Goal: Information Seeking & Learning: Compare options

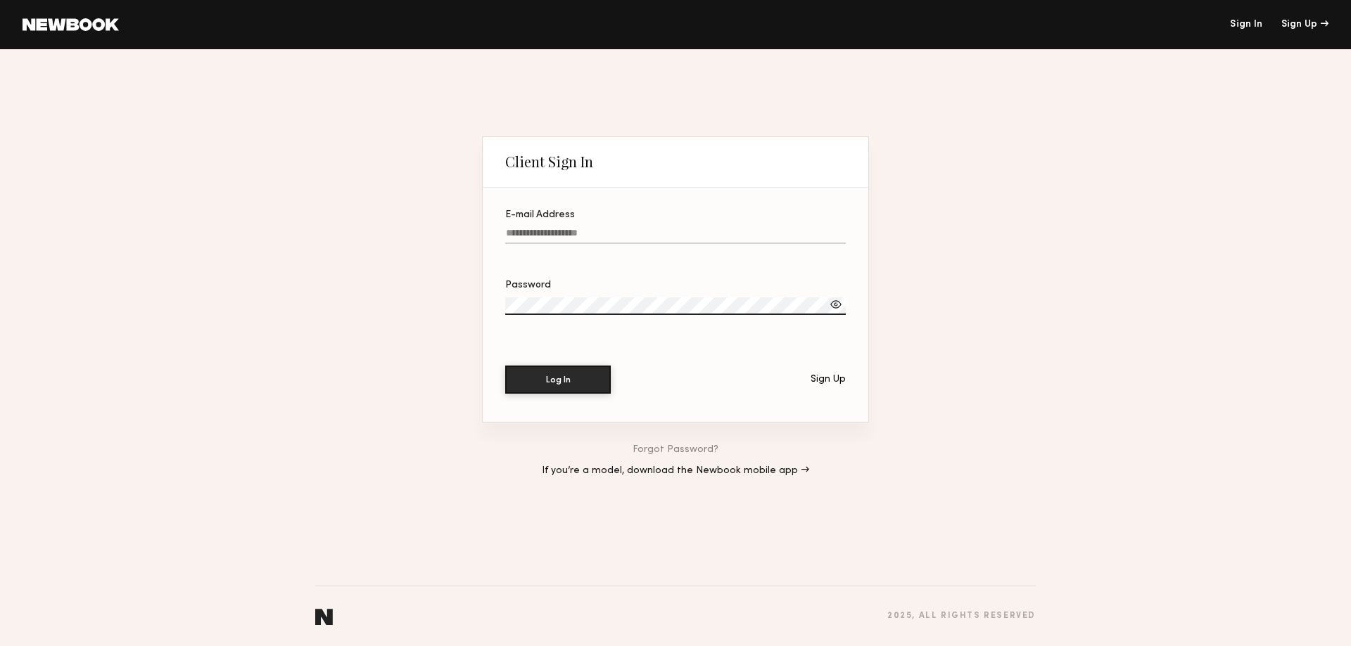
click at [660, 233] on input "E-mail Address" at bounding box center [675, 236] width 340 height 16
type input "**********"
click at [548, 386] on button "Log In" at bounding box center [558, 379] width 106 height 28
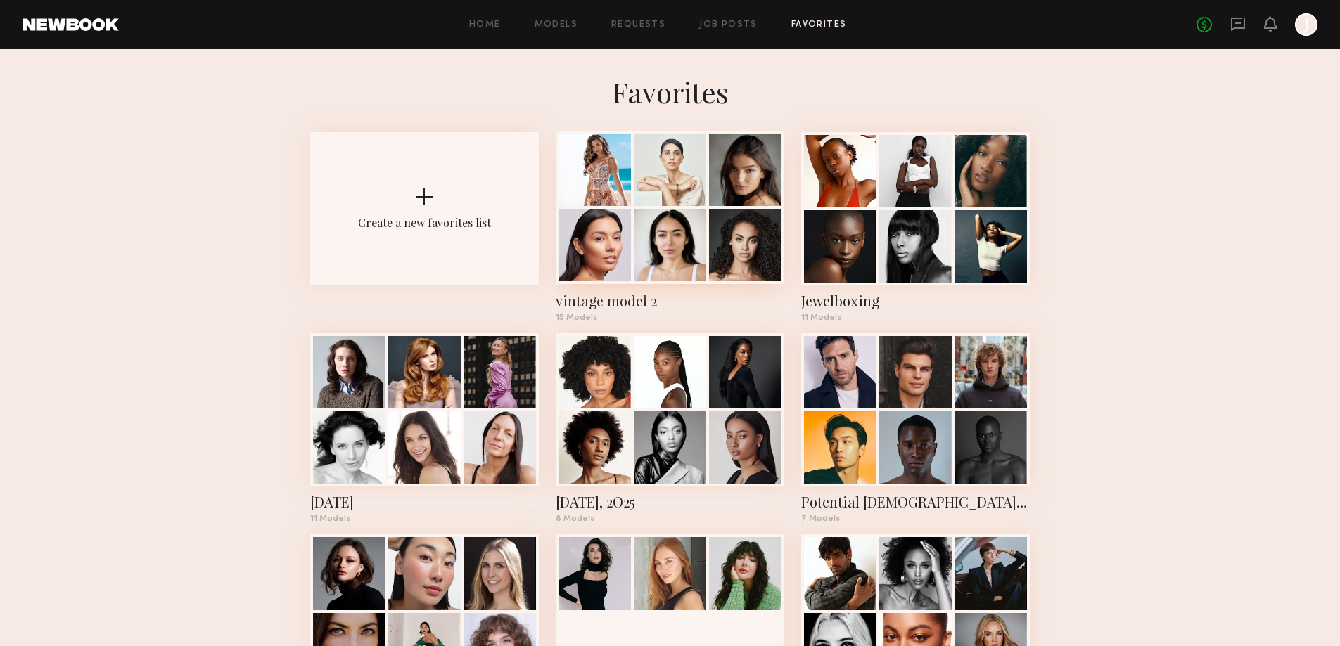
click at [643, 304] on div "vintage model 2" at bounding box center [670, 301] width 229 height 20
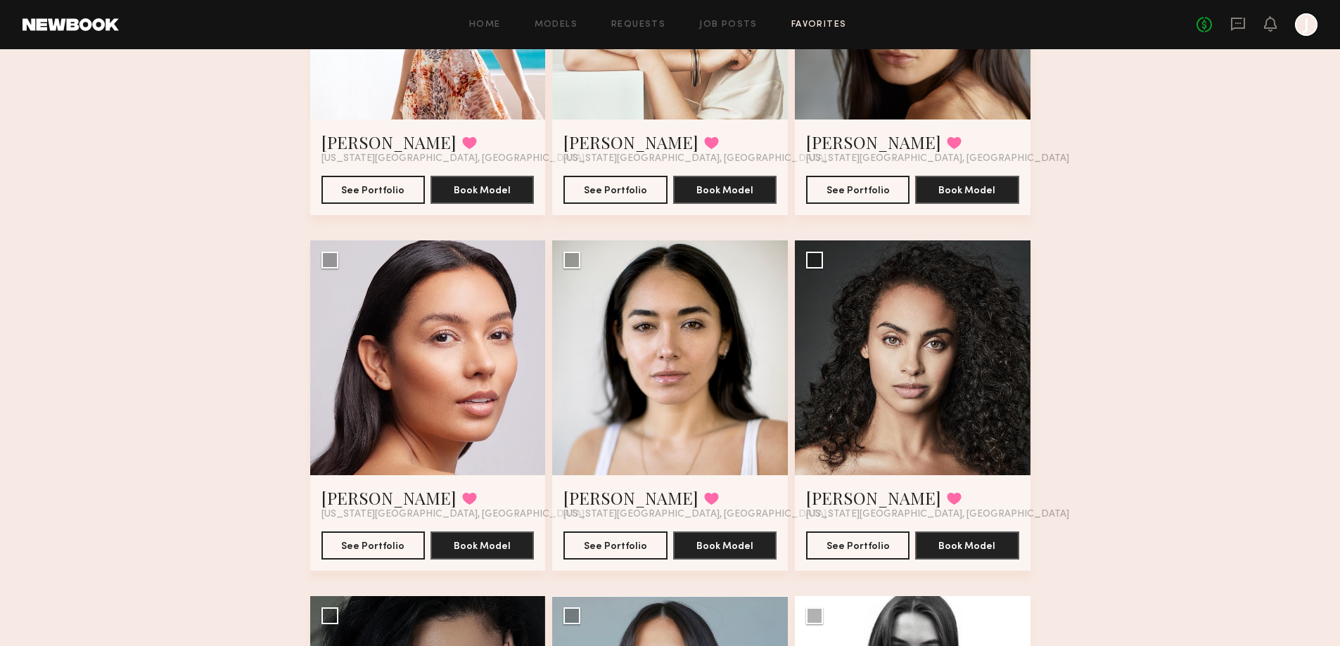
scroll to position [281, 0]
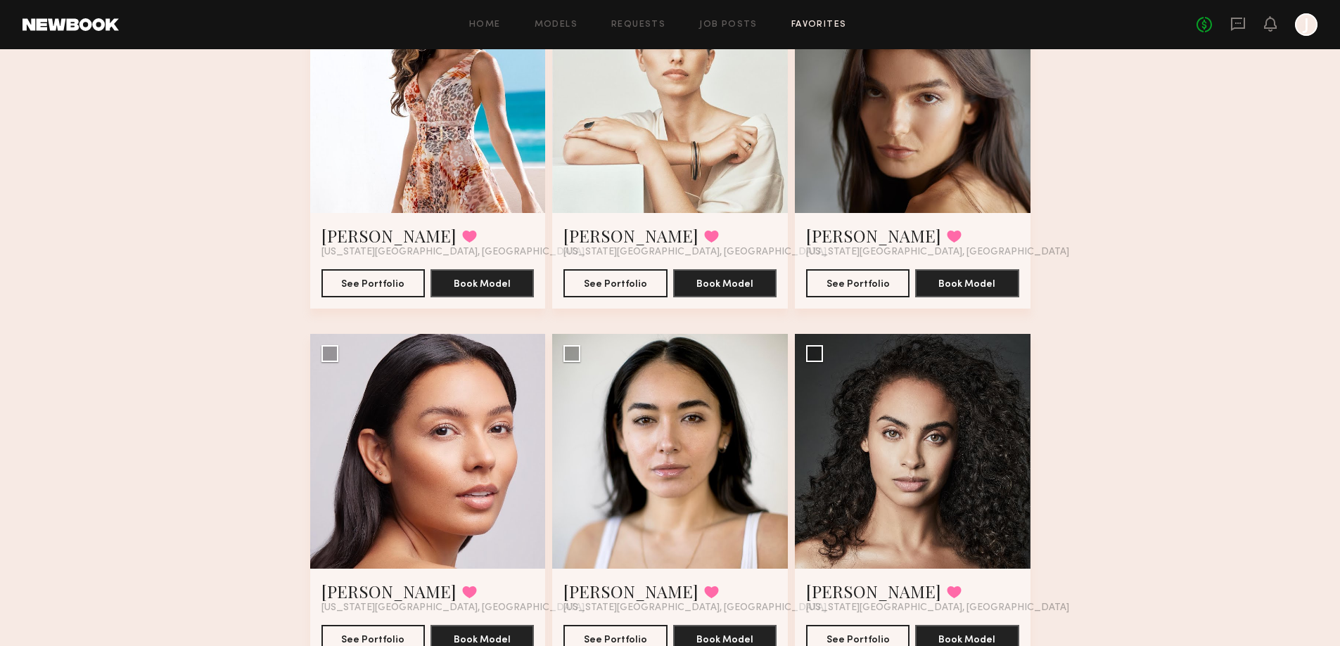
scroll to position [0, 0]
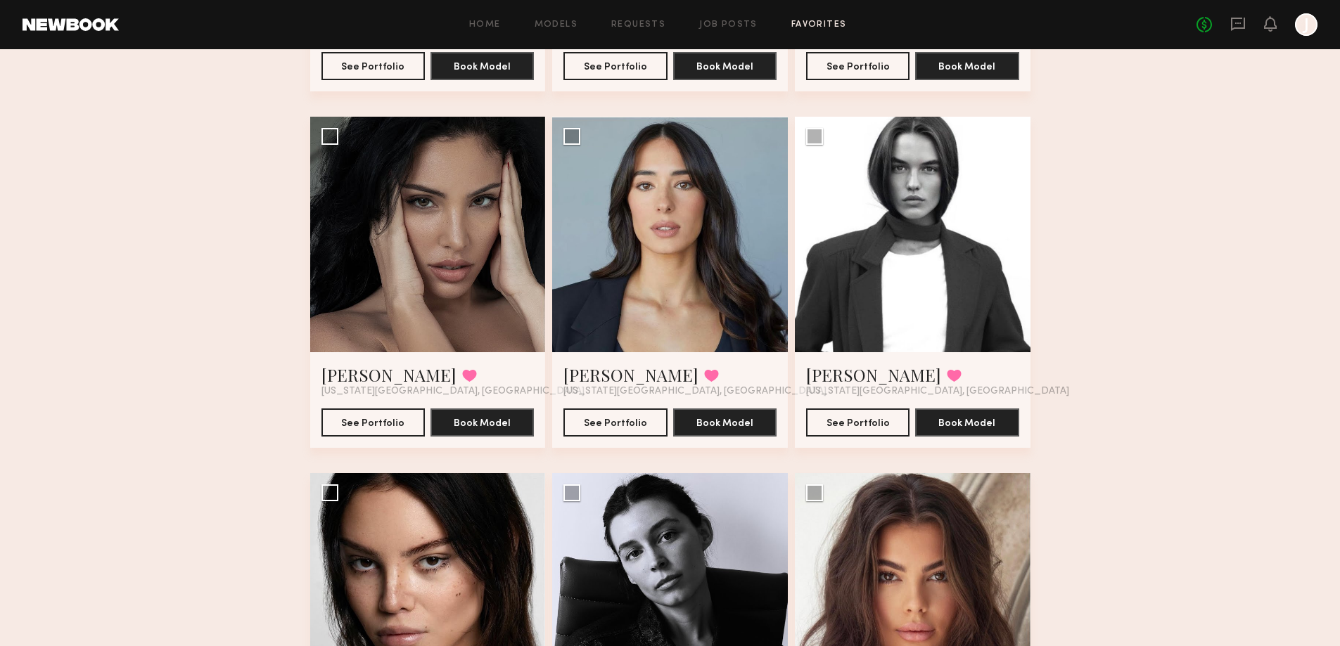
scroll to position [985, 0]
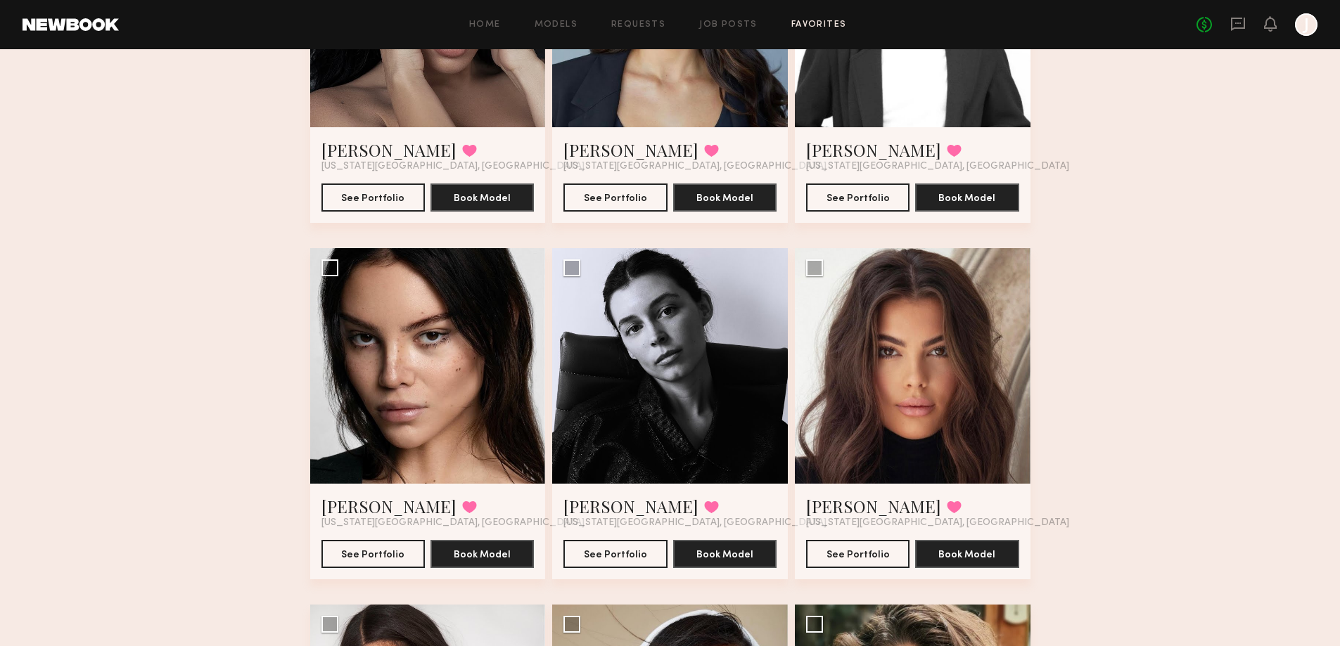
click at [87, 274] on div "Favorites vintage model 2 15 Models Share Copy Shareable Link Edit Amanda S. Fa…" at bounding box center [670, 37] width 1340 height 1894
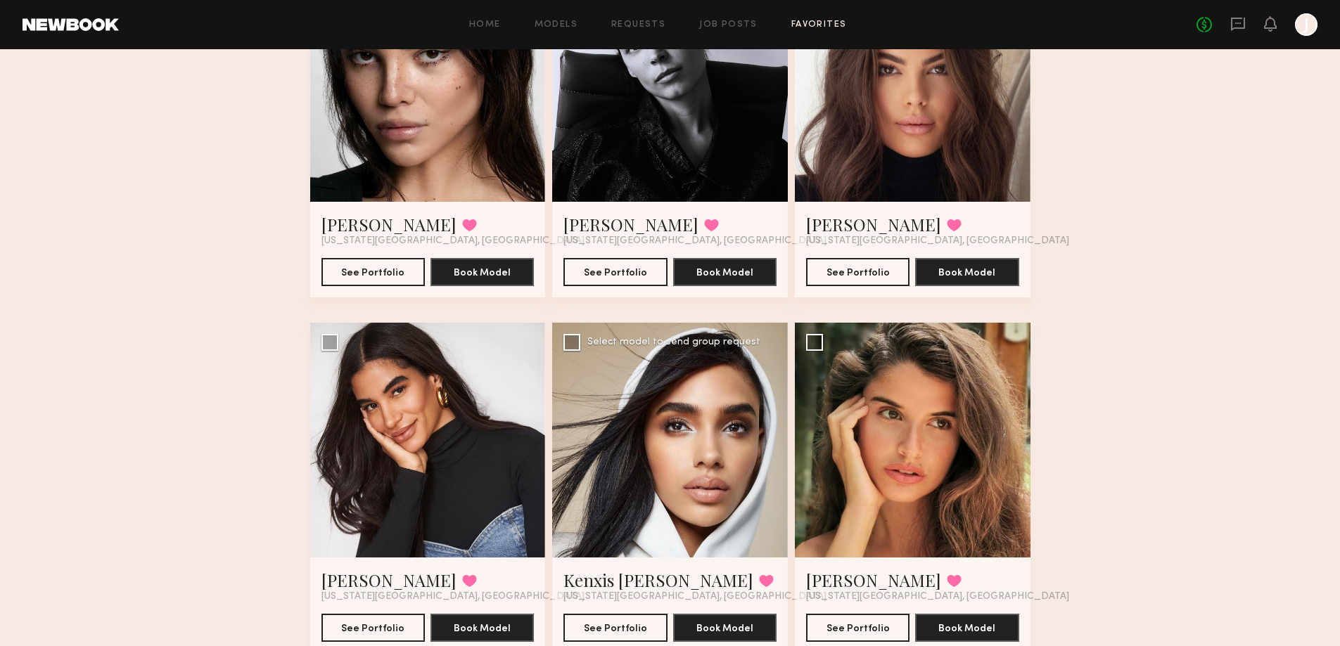
scroll to position [1112, 0]
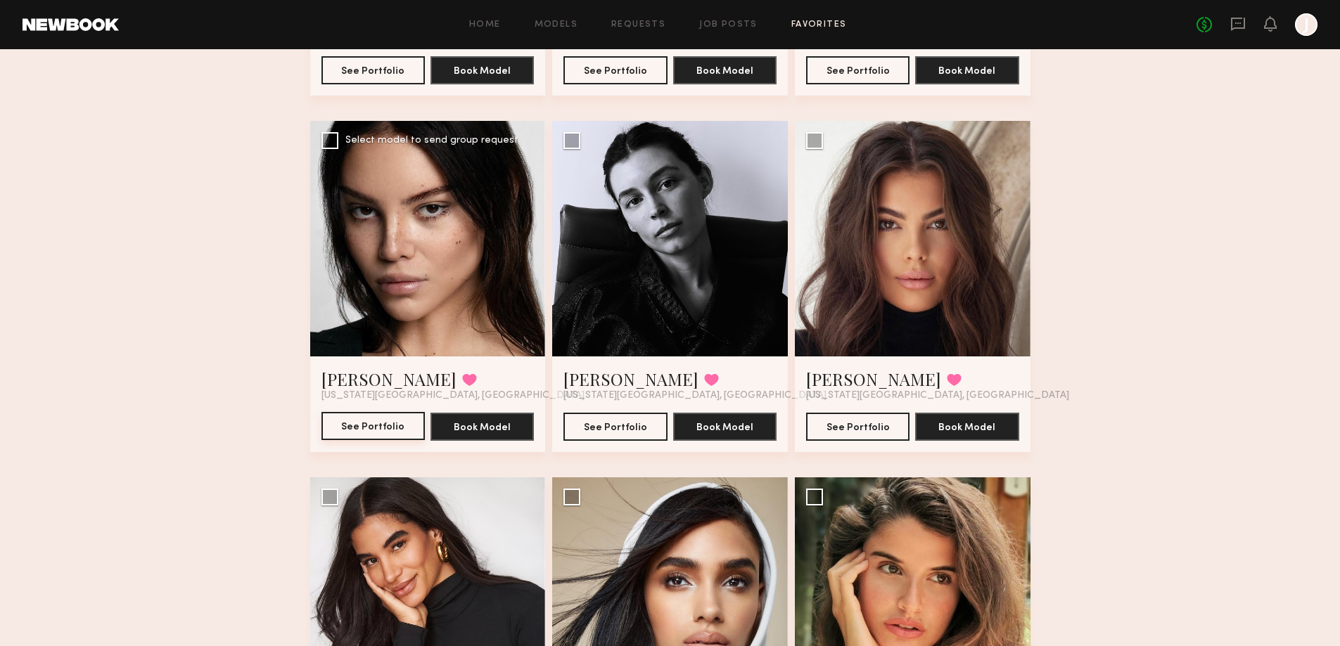
click at [404, 424] on button "See Portfolio" at bounding box center [372, 426] width 103 height 28
click at [623, 311] on div at bounding box center [670, 239] width 236 height 236
click at [595, 371] on link "Lainy T." at bounding box center [630, 379] width 135 height 23
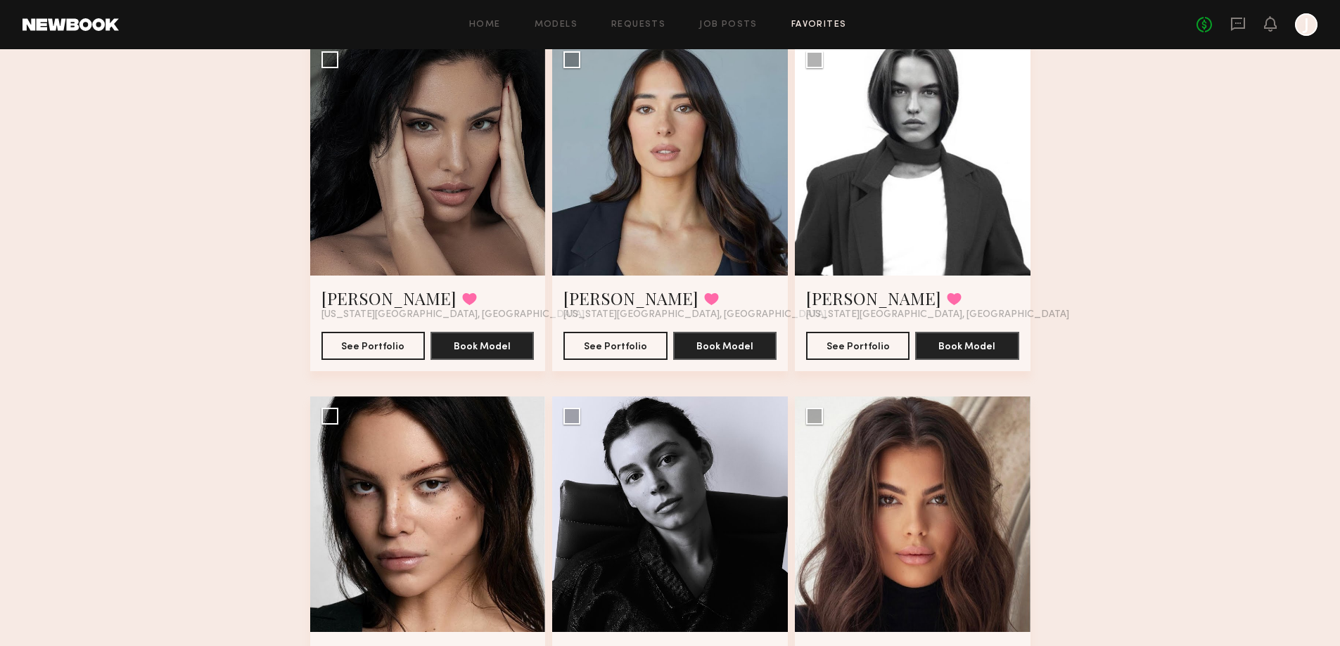
scroll to position [831, 0]
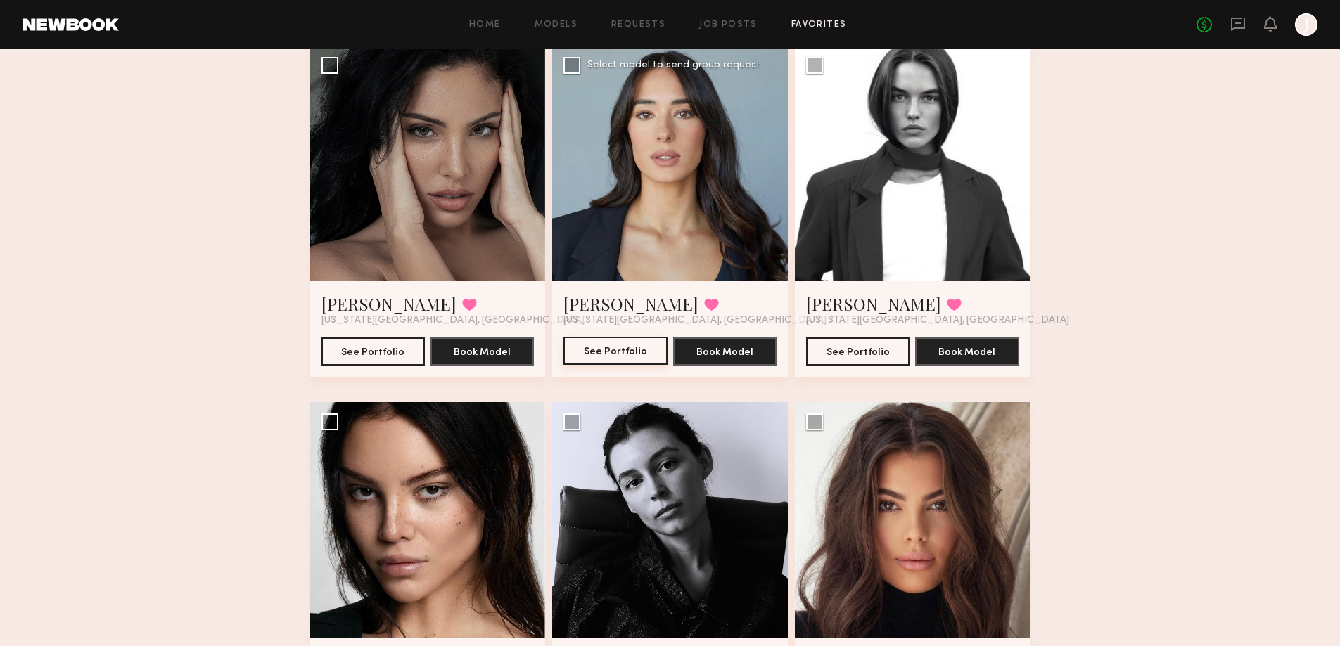
click at [607, 340] on button "See Portfolio" at bounding box center [614, 351] width 103 height 28
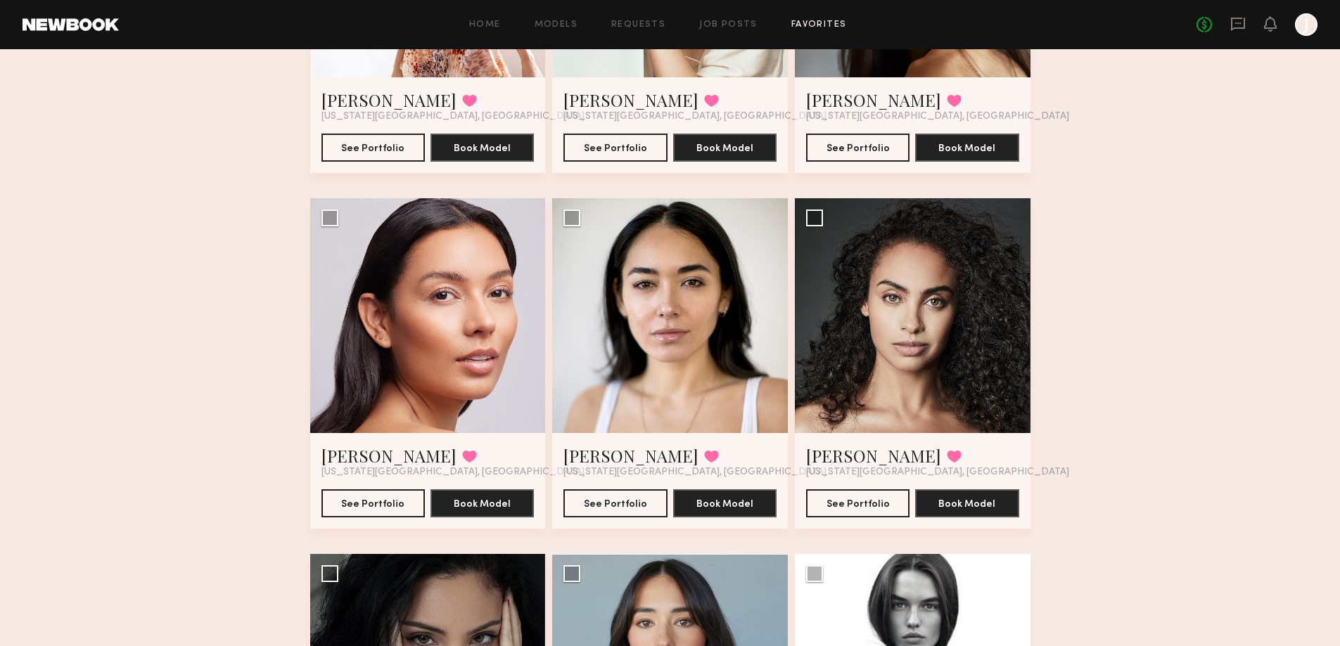
scroll to position [268, 0]
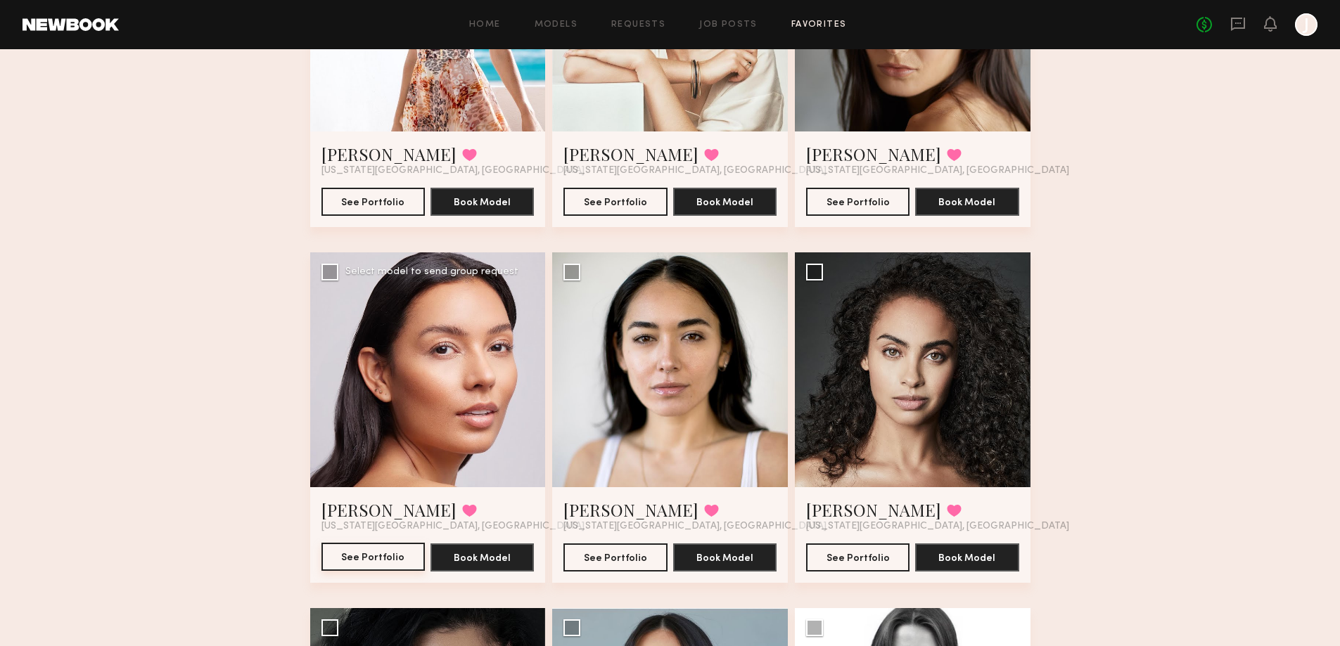
click at [344, 559] on button "See Portfolio" at bounding box center [372, 557] width 103 height 28
click at [613, 554] on button "See Portfolio" at bounding box center [614, 557] width 103 height 28
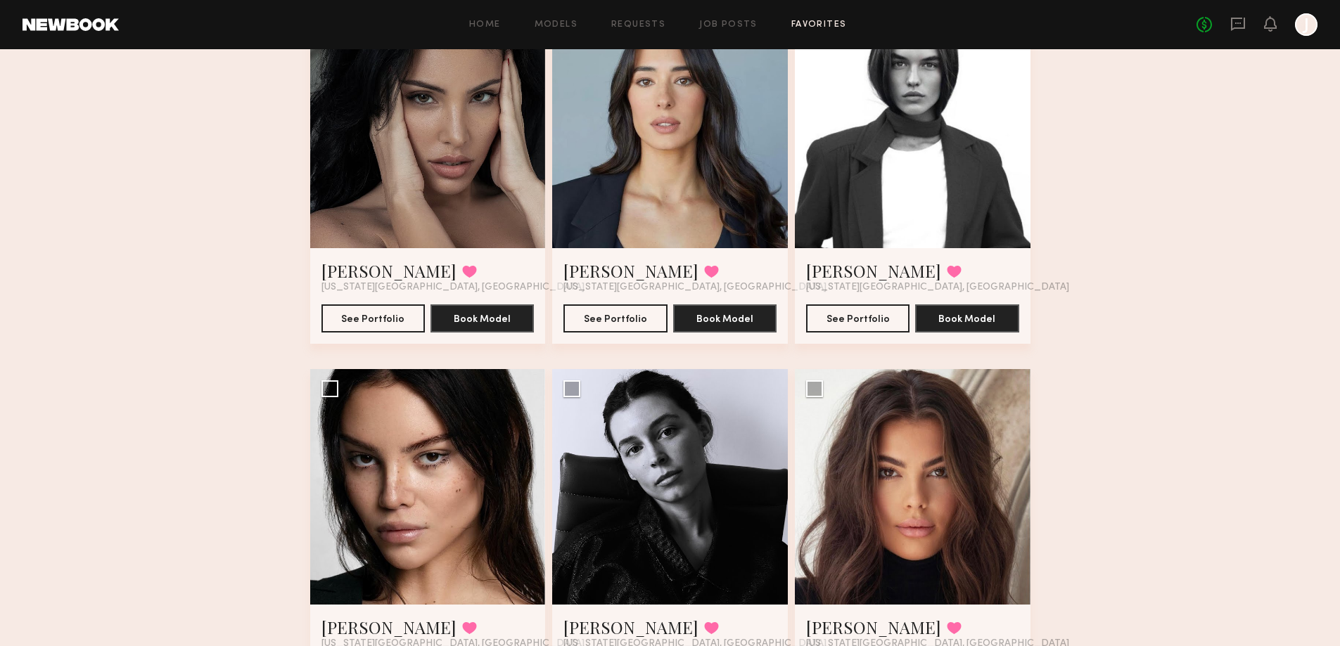
scroll to position [831, 0]
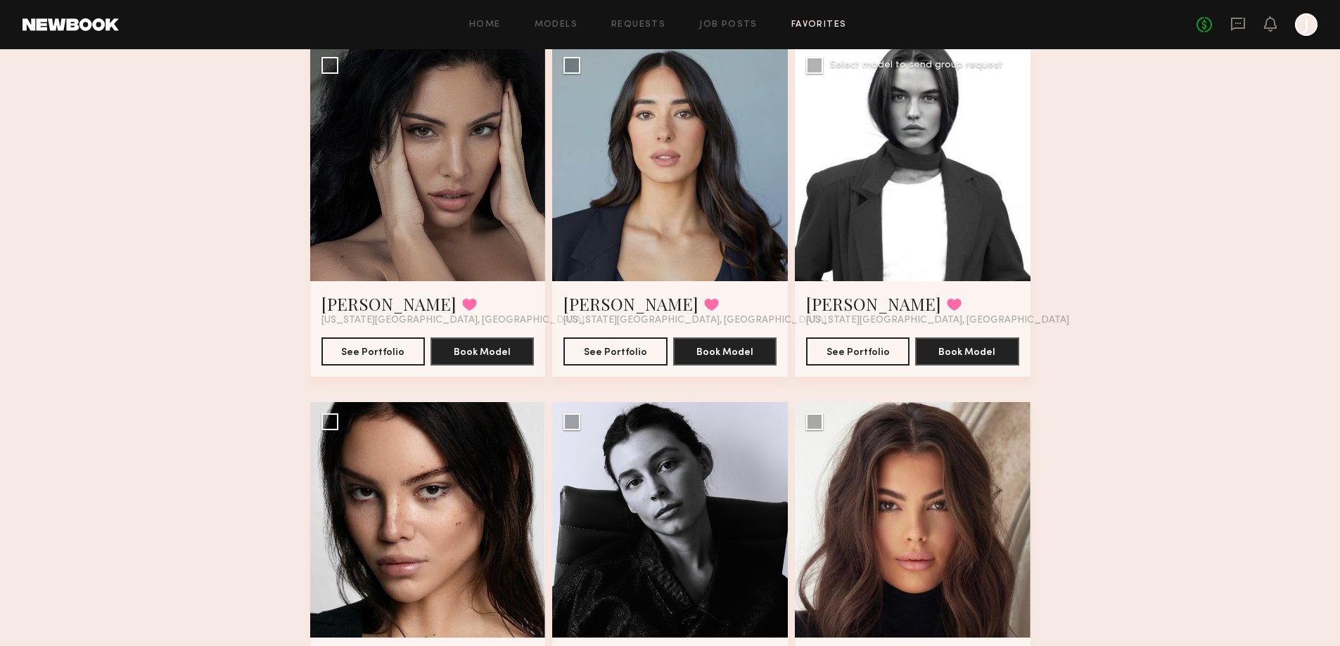
click at [837, 335] on div "See Portfolio Book Model" at bounding box center [912, 345] width 213 height 39
click at [838, 343] on button "See Portfolio" at bounding box center [857, 351] width 103 height 28
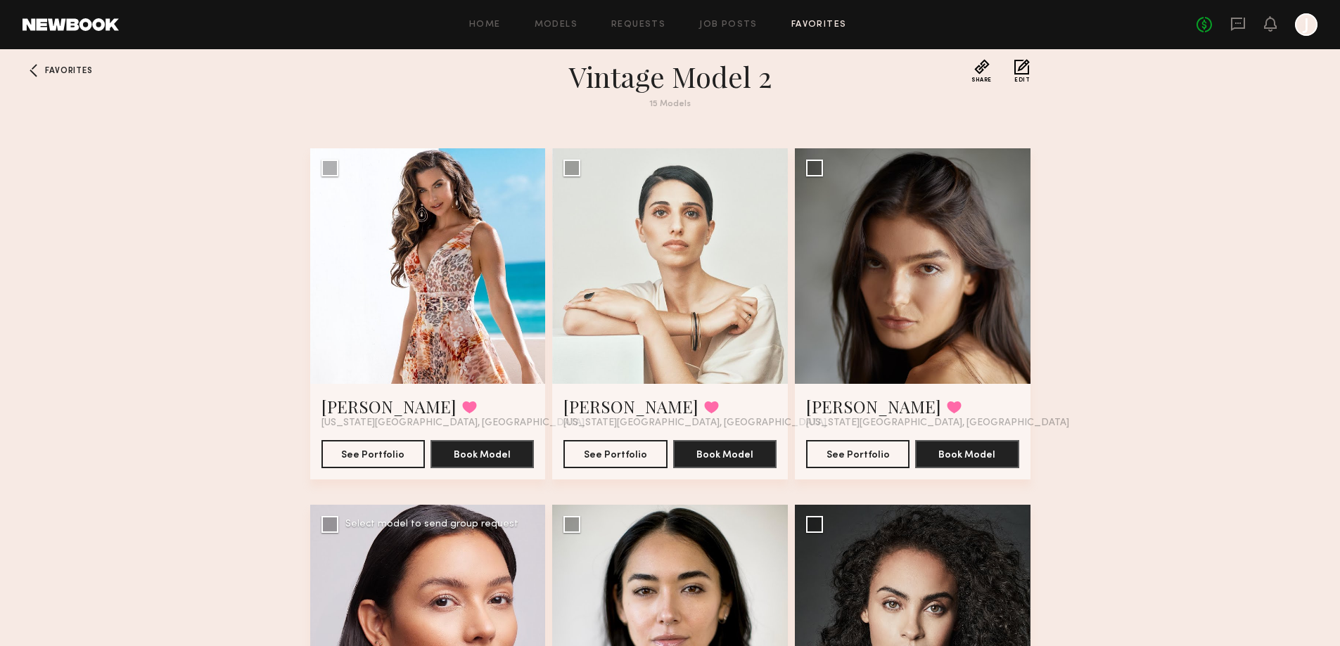
scroll to position [0, 0]
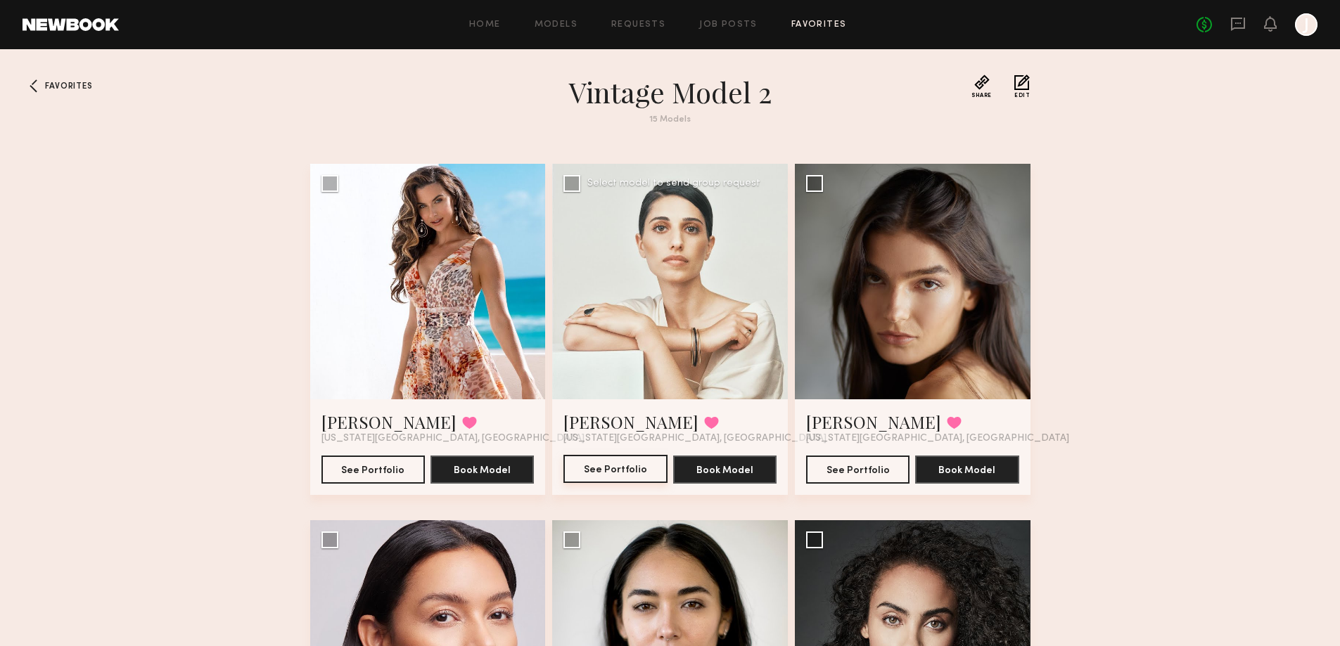
click at [585, 473] on button "See Portfolio" at bounding box center [614, 469] width 103 height 28
click at [879, 474] on button "See Portfolio" at bounding box center [857, 469] width 103 height 28
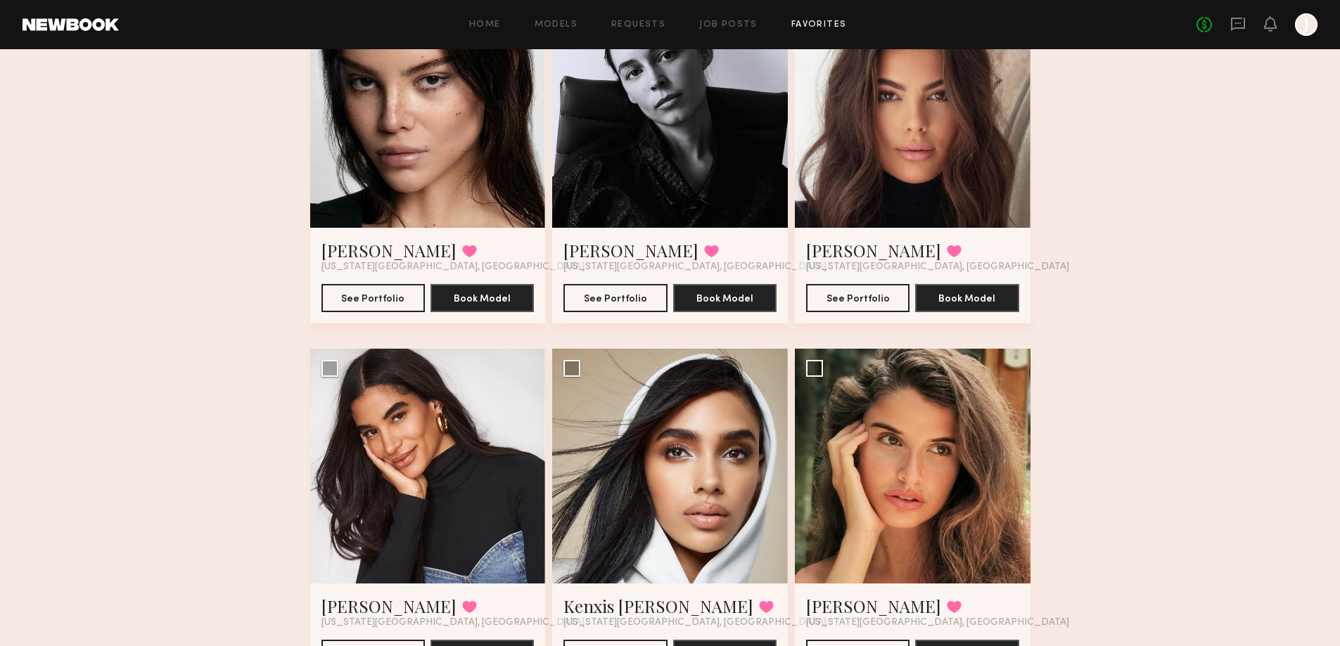
scroll to position [1112, 0]
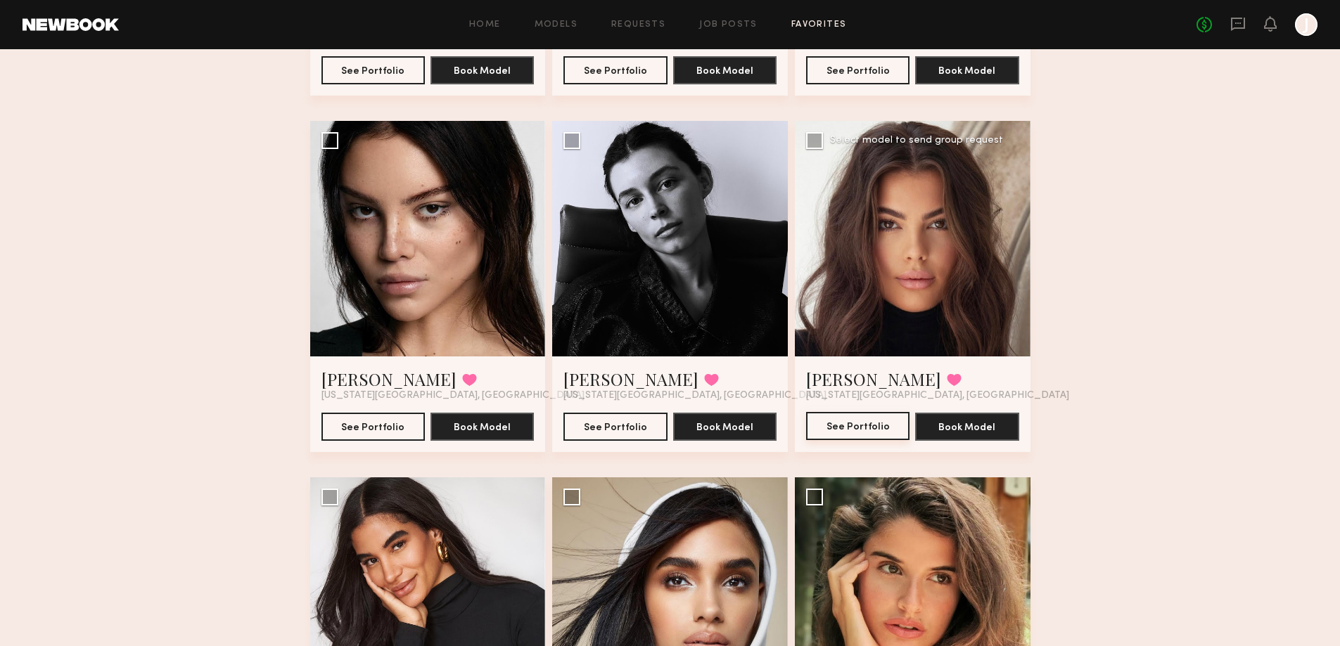
click at [863, 423] on button "See Portfolio" at bounding box center [857, 426] width 103 height 28
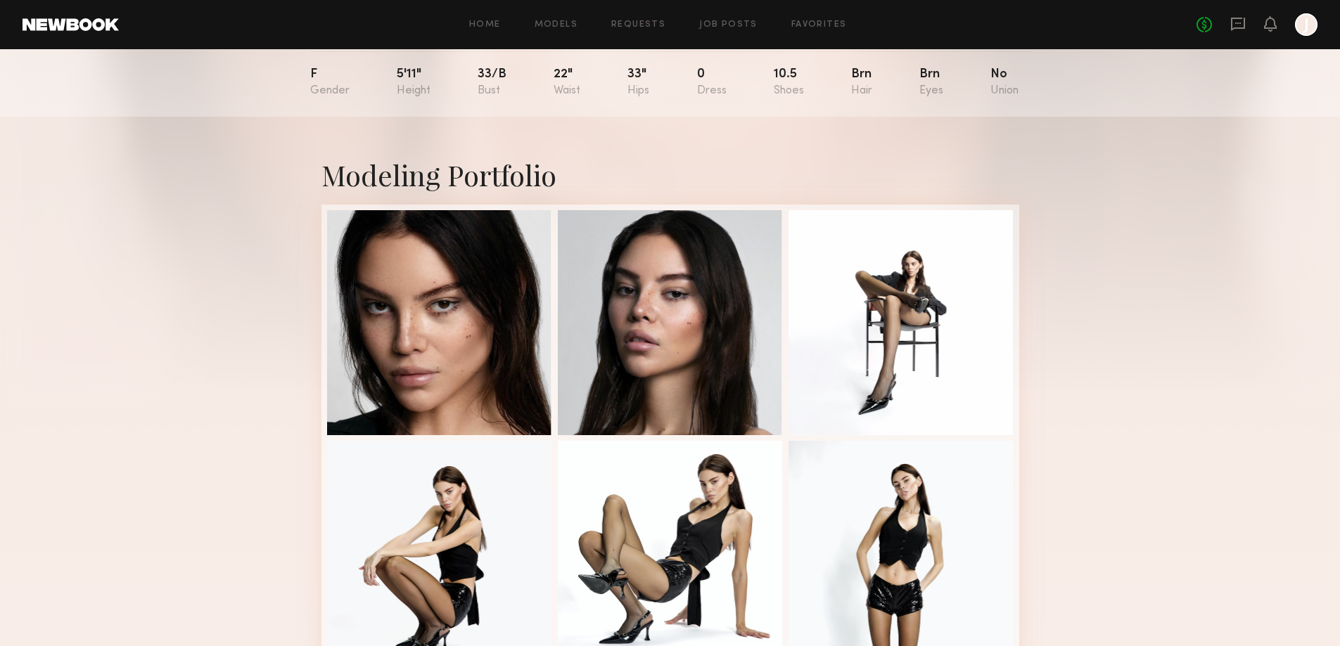
scroll to position [141, 0]
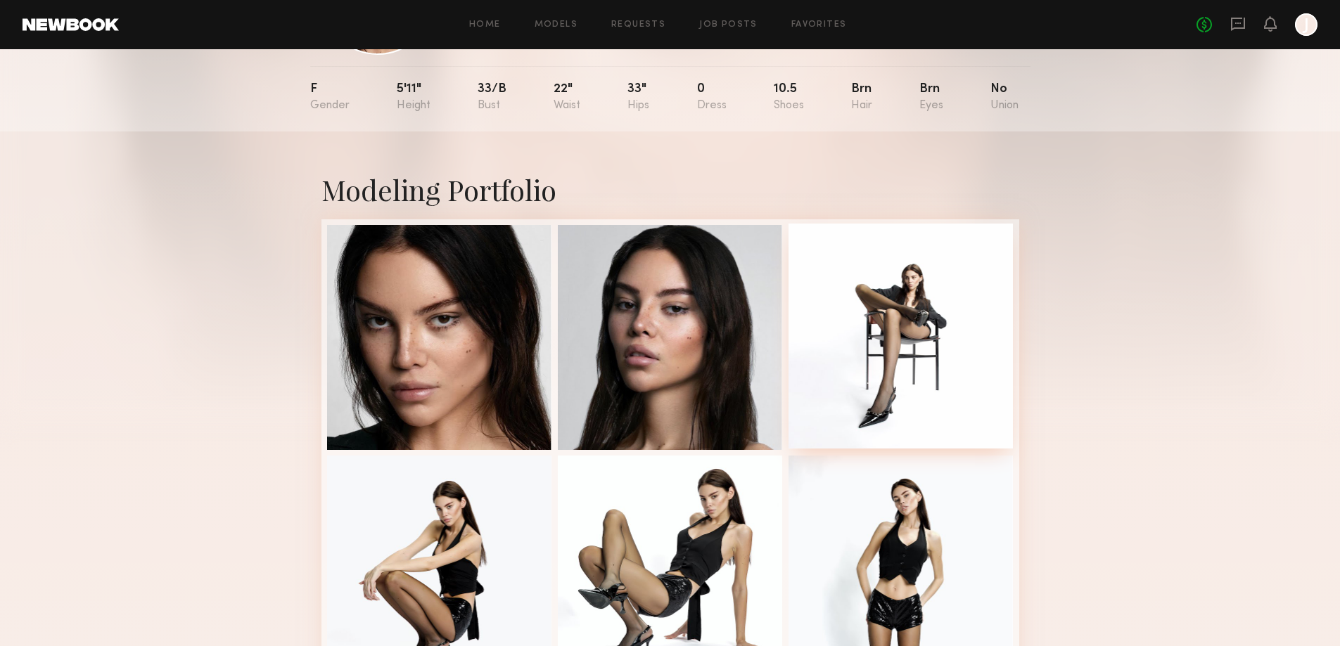
click at [889, 329] on div at bounding box center [901, 336] width 225 height 225
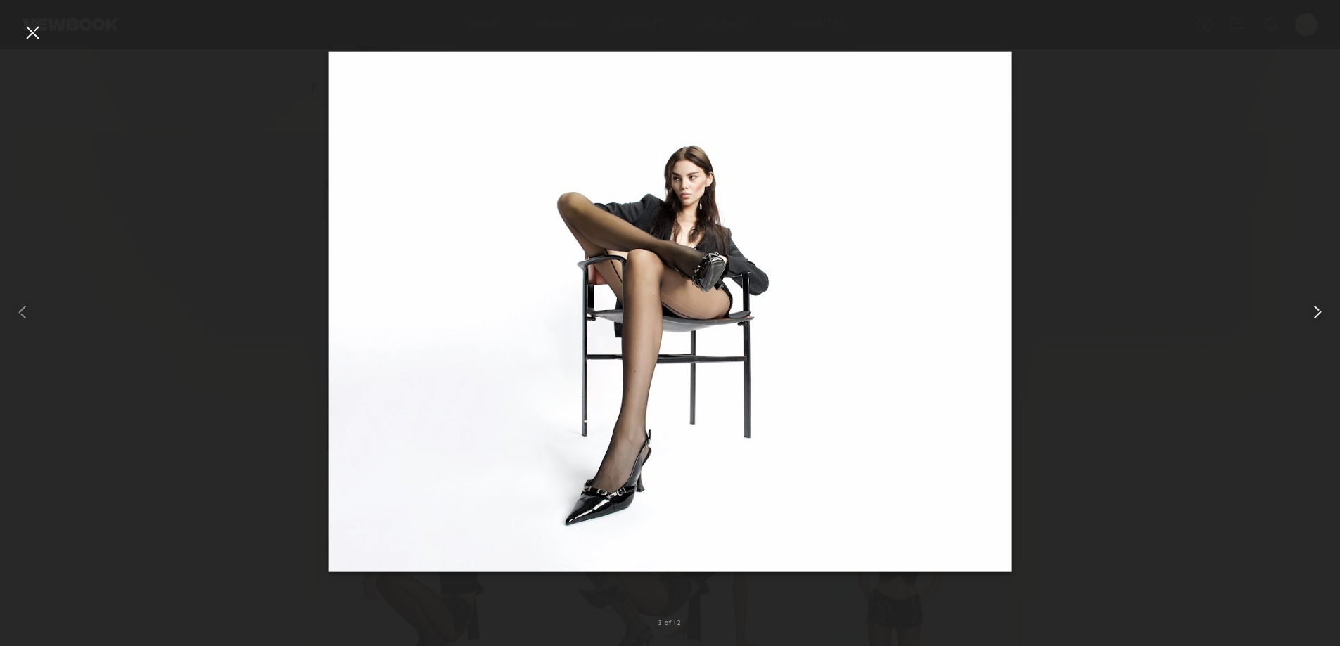
click at [1315, 318] on common-icon at bounding box center [1317, 312] width 23 height 23
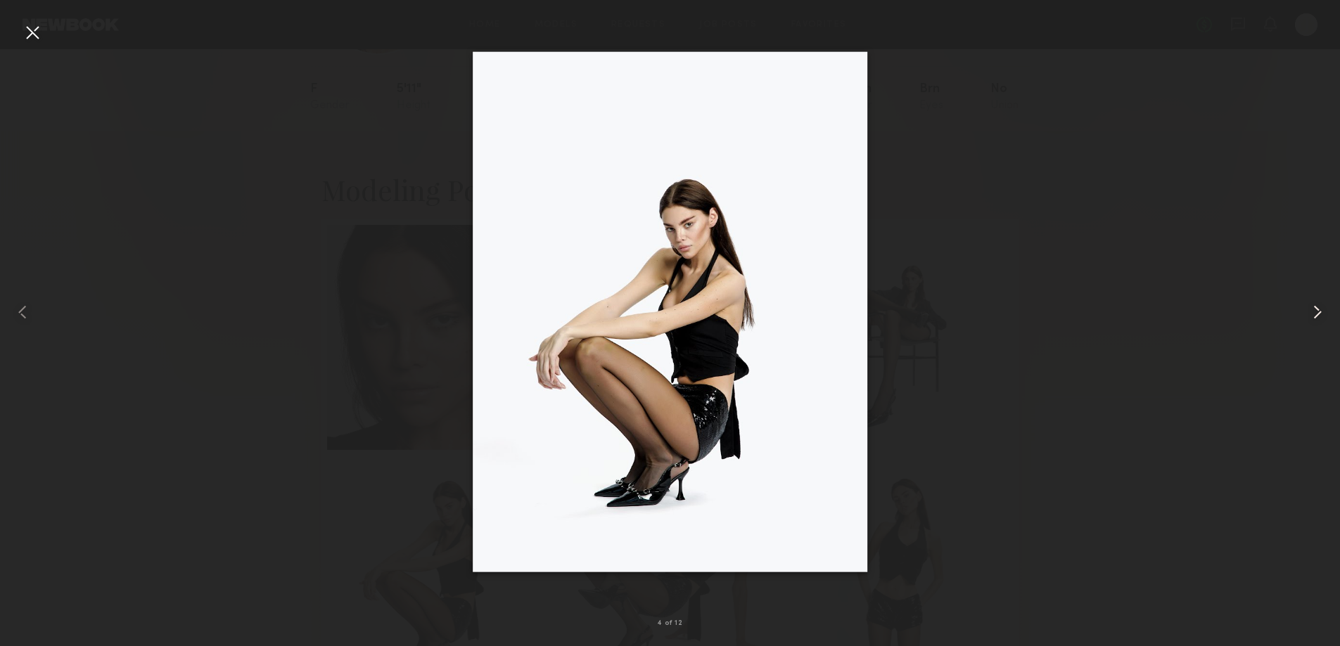
click at [1315, 318] on common-icon at bounding box center [1317, 312] width 23 height 23
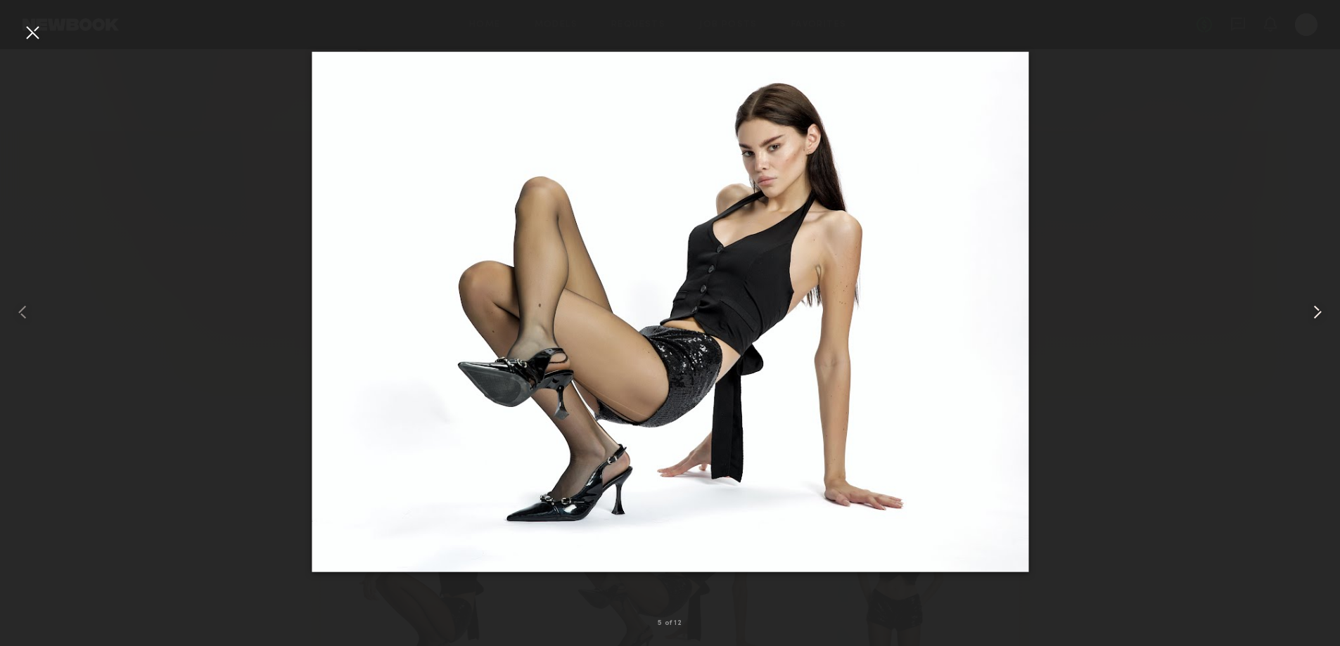
click at [1315, 318] on common-icon at bounding box center [1317, 312] width 23 height 23
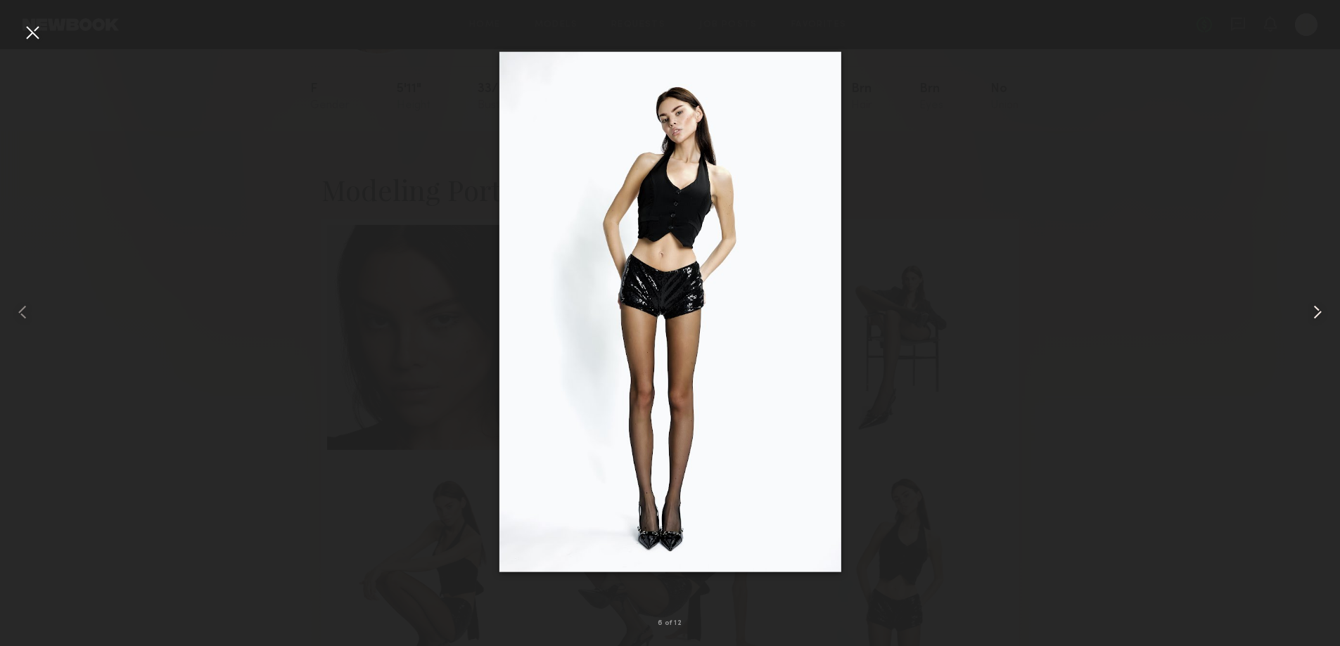
click at [1315, 318] on common-icon at bounding box center [1317, 312] width 23 height 23
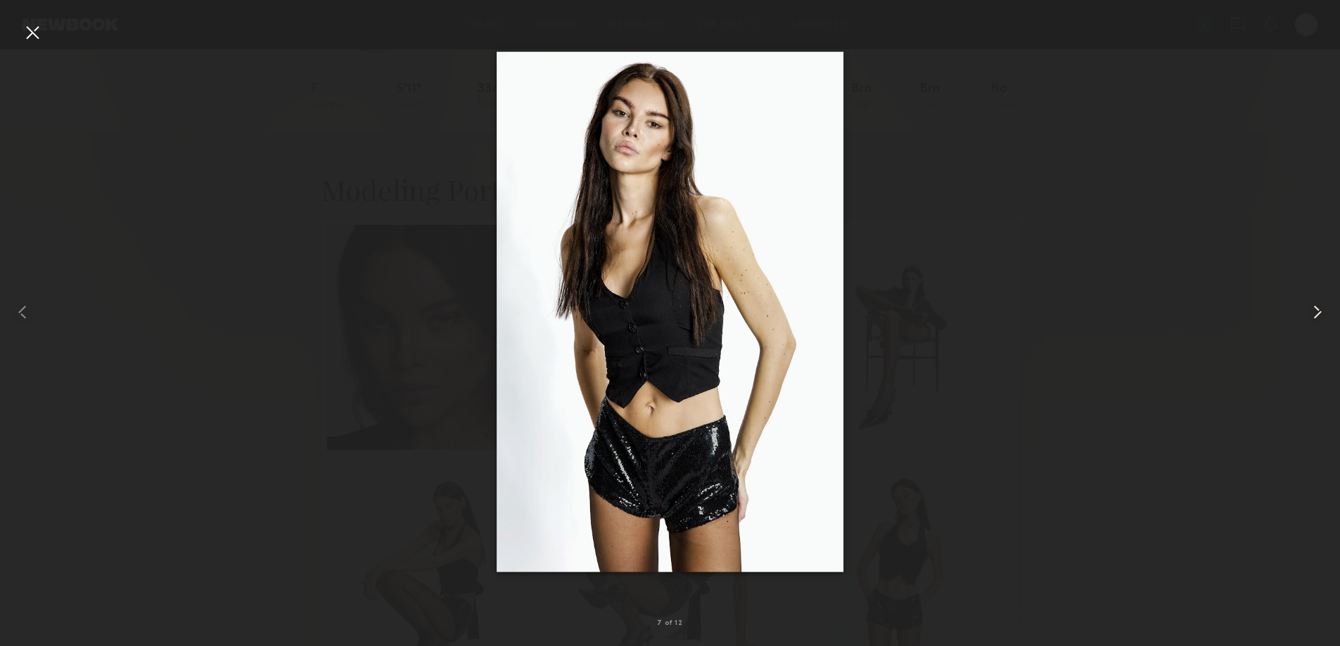
click at [1315, 317] on common-icon at bounding box center [1317, 312] width 23 height 23
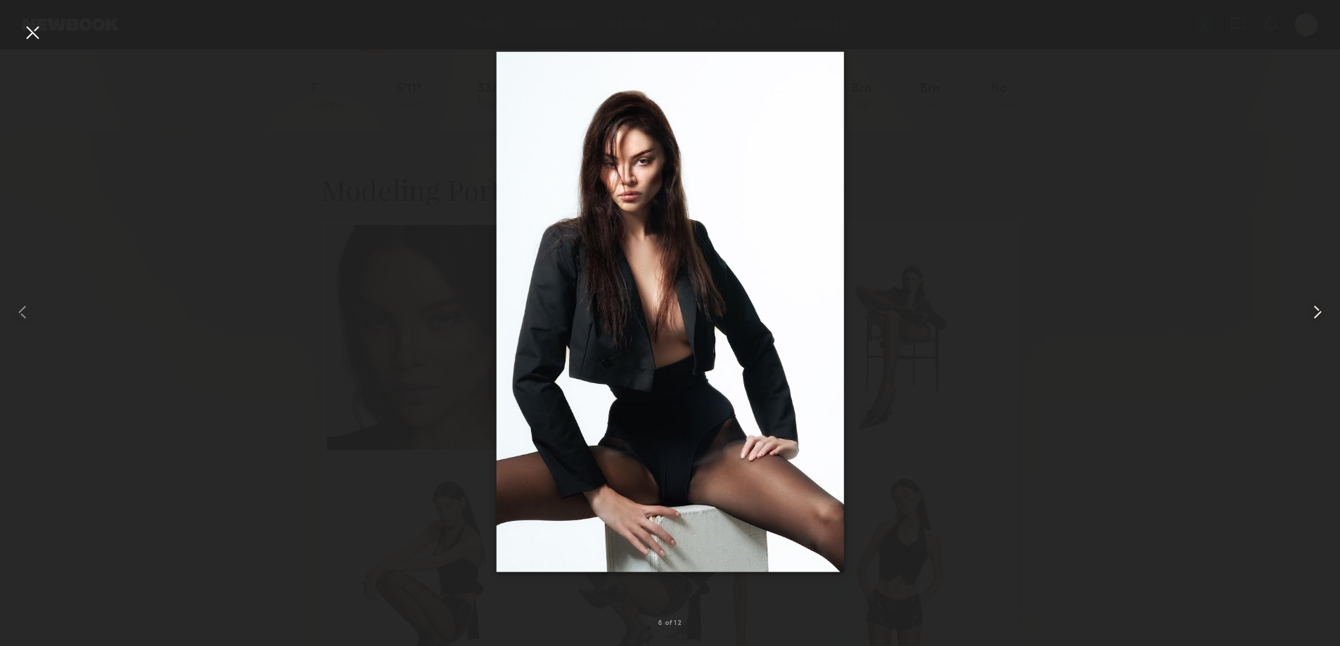
click at [1315, 317] on common-icon at bounding box center [1317, 312] width 23 height 23
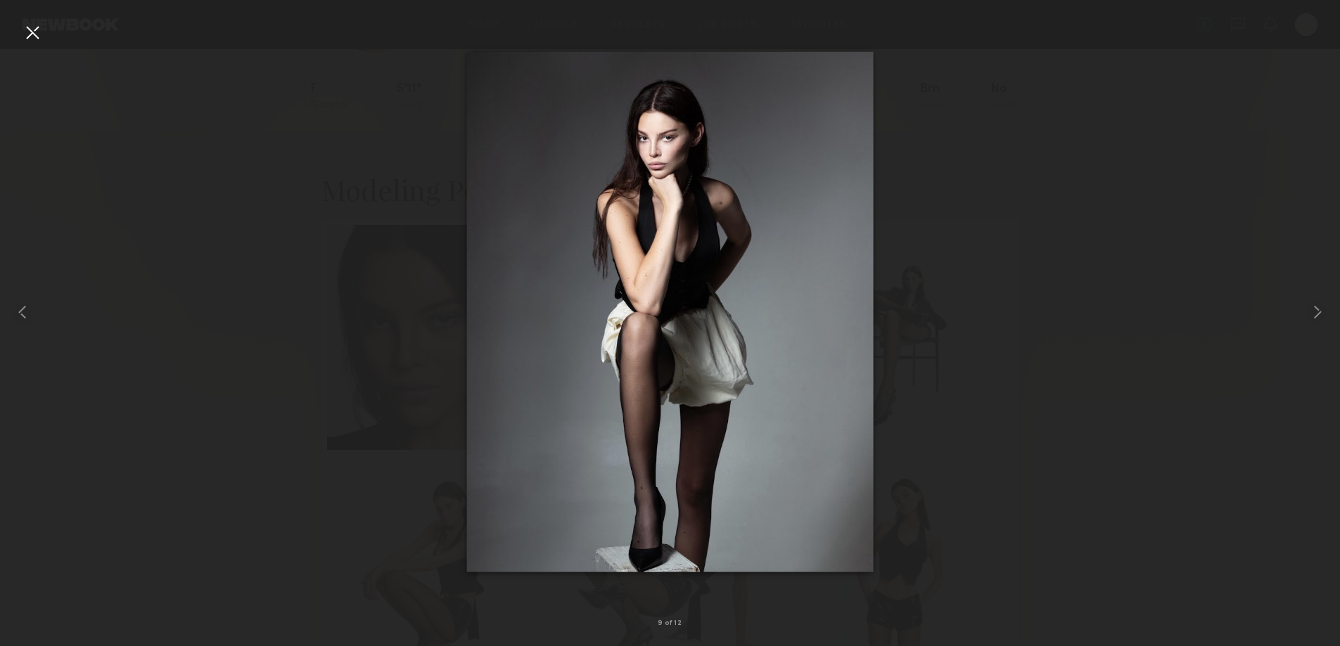
click at [34, 39] on div at bounding box center [32, 32] width 23 height 23
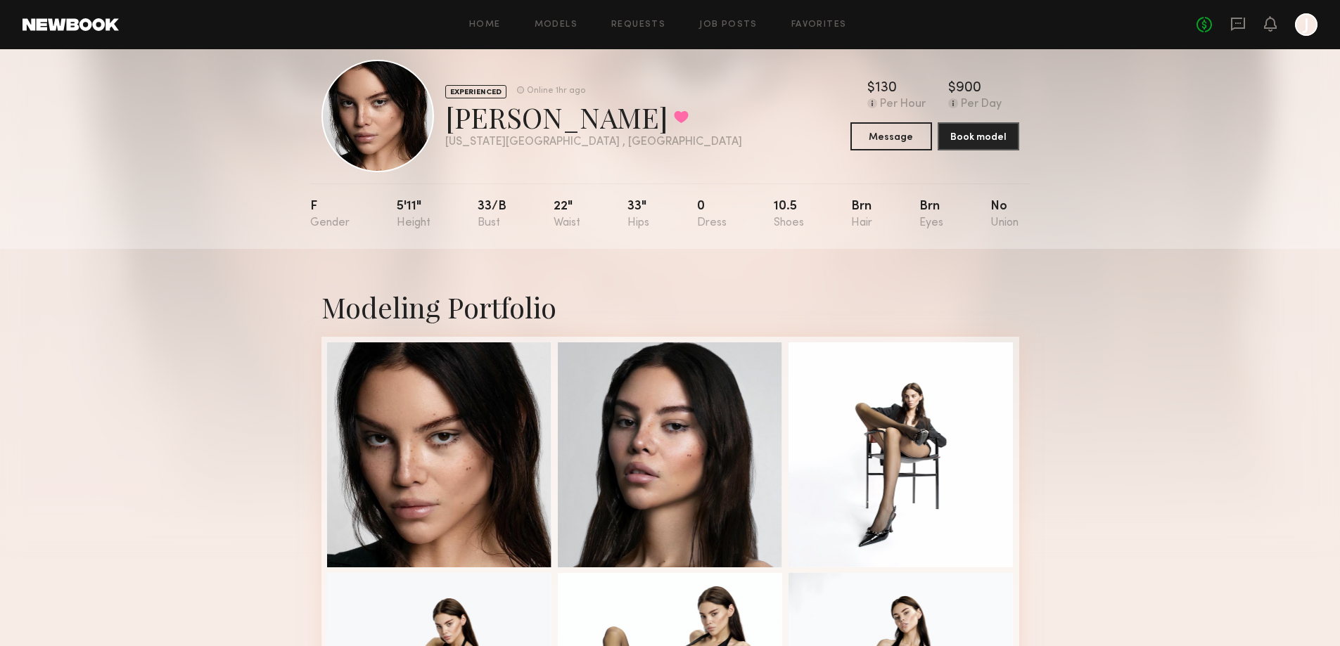
scroll to position [0, 0]
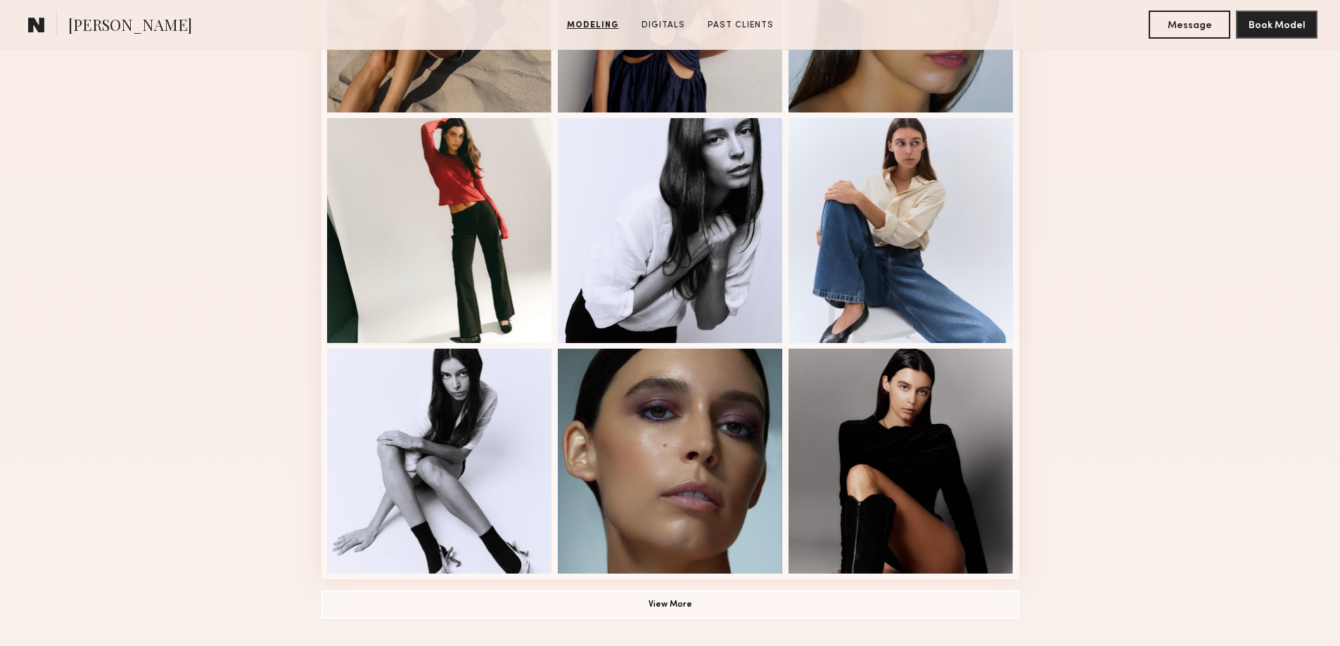
scroll to position [774, 0]
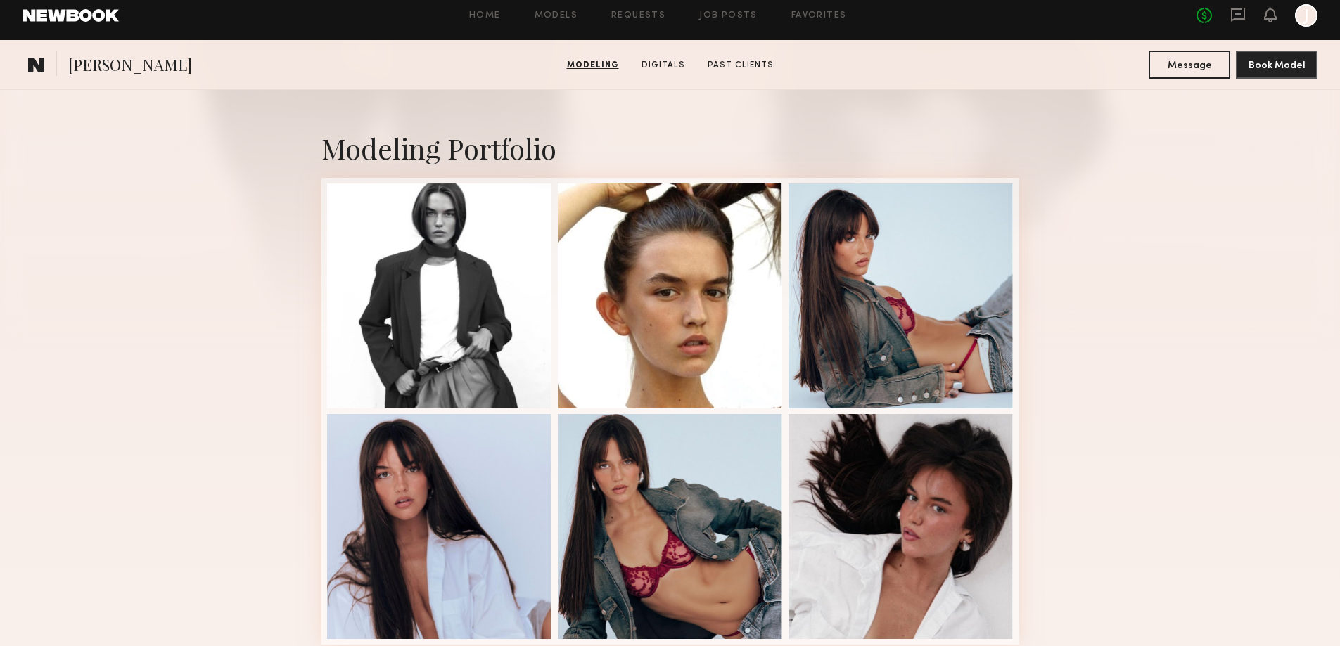
scroll to position [211, 0]
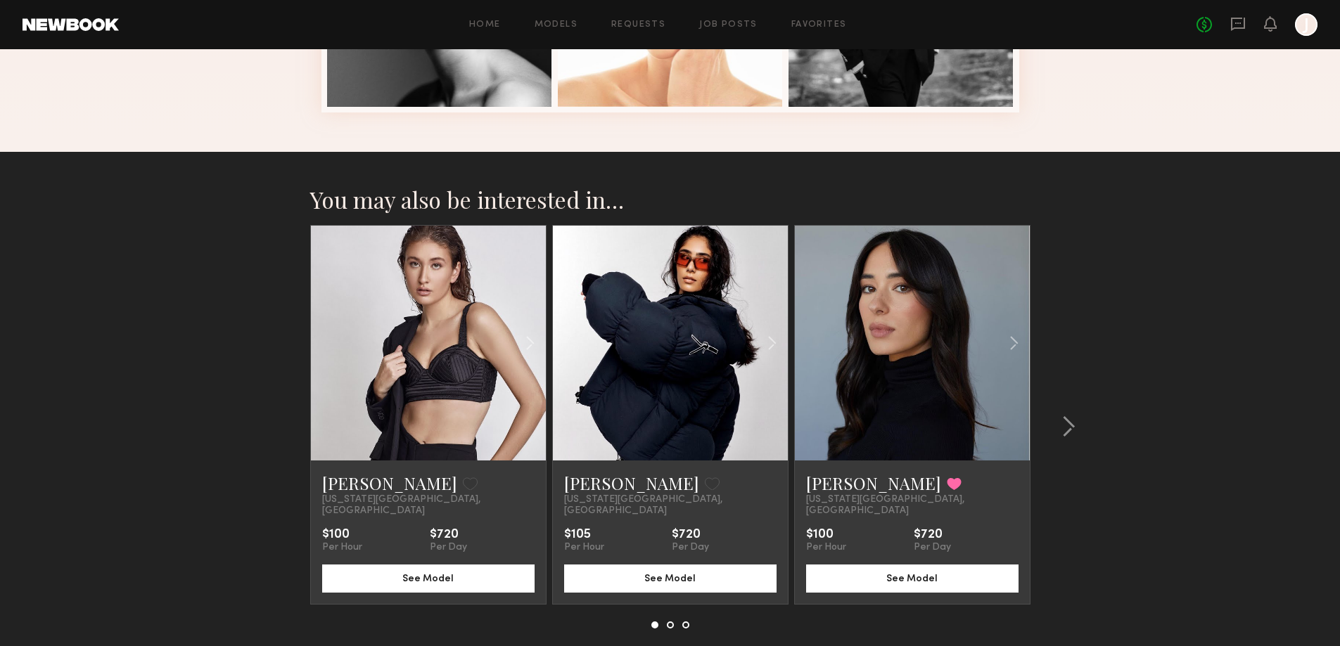
scroll to position [774, 0]
